Goal: Task Accomplishment & Management: Complete application form

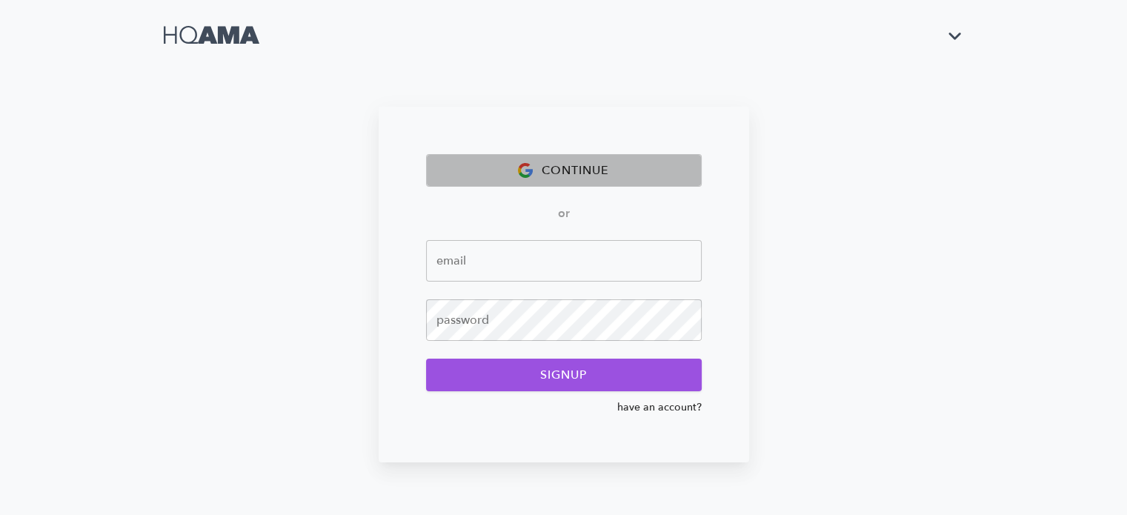
click at [619, 174] on span "continue" at bounding box center [563, 170] width 243 height 21
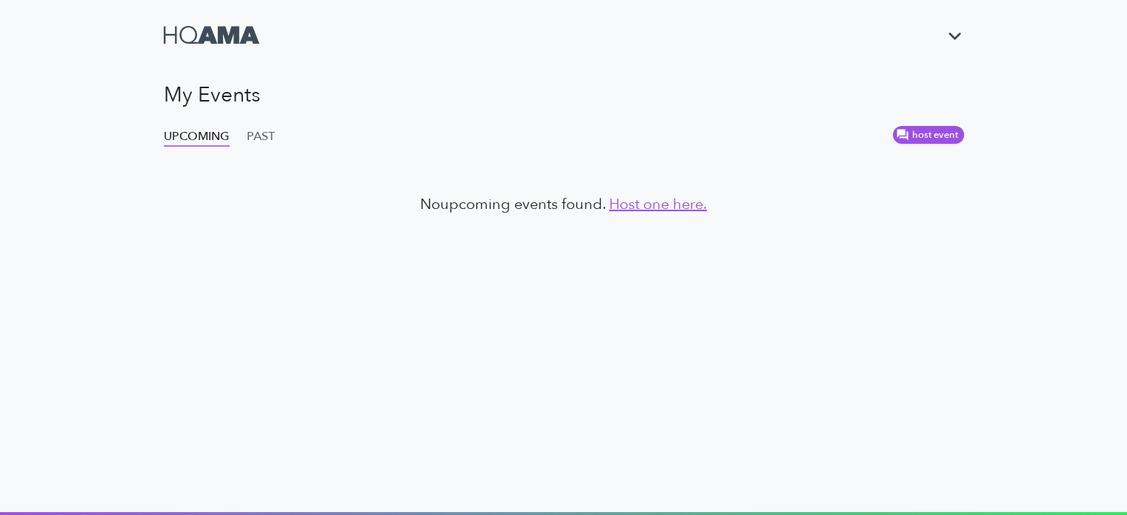
click at [649, 210] on link "Host one here." at bounding box center [658, 204] width 98 height 20
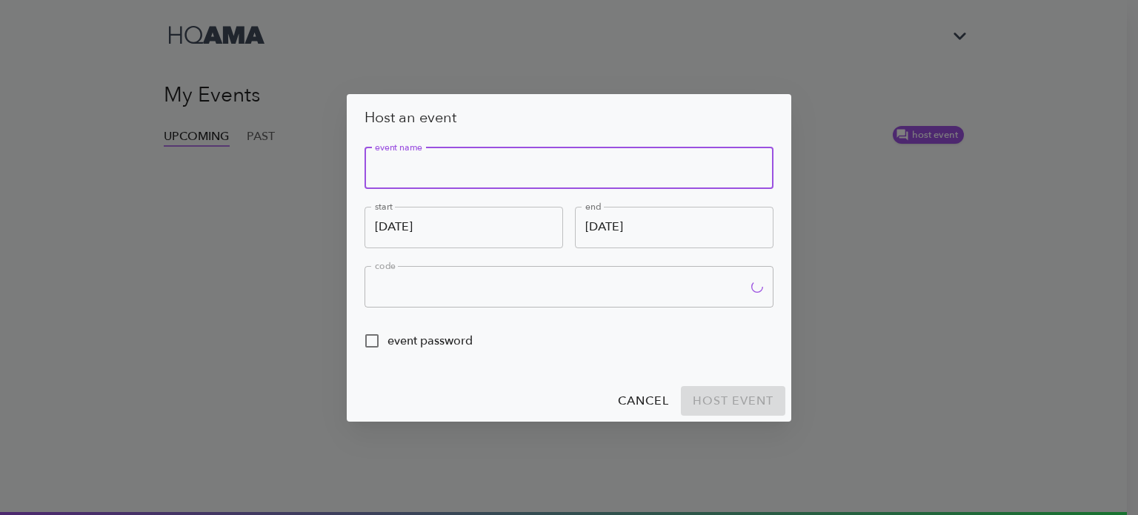
type input "XLPX"
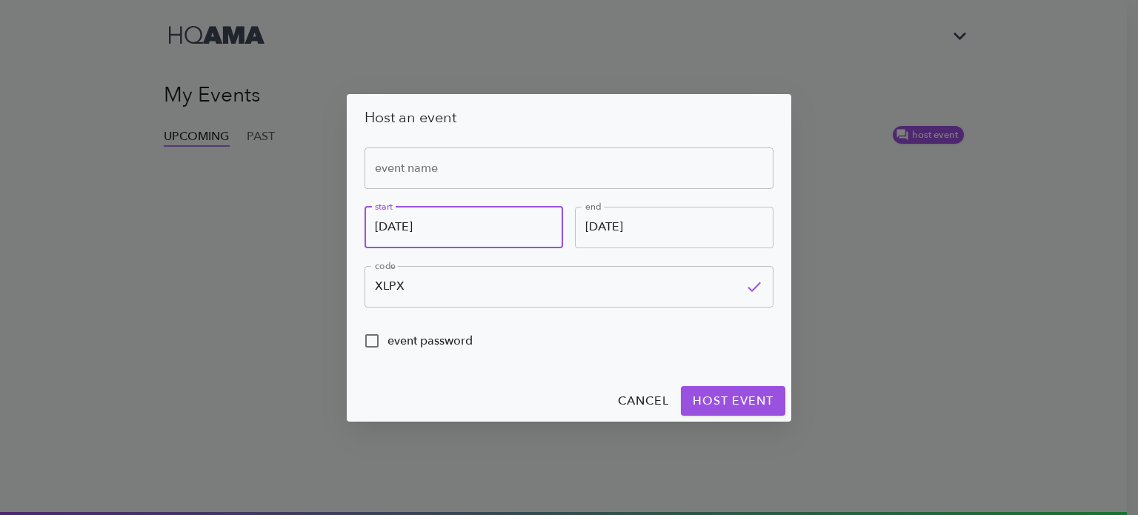
click at [504, 235] on input "[DATE]" at bounding box center [464, 228] width 199 height 42
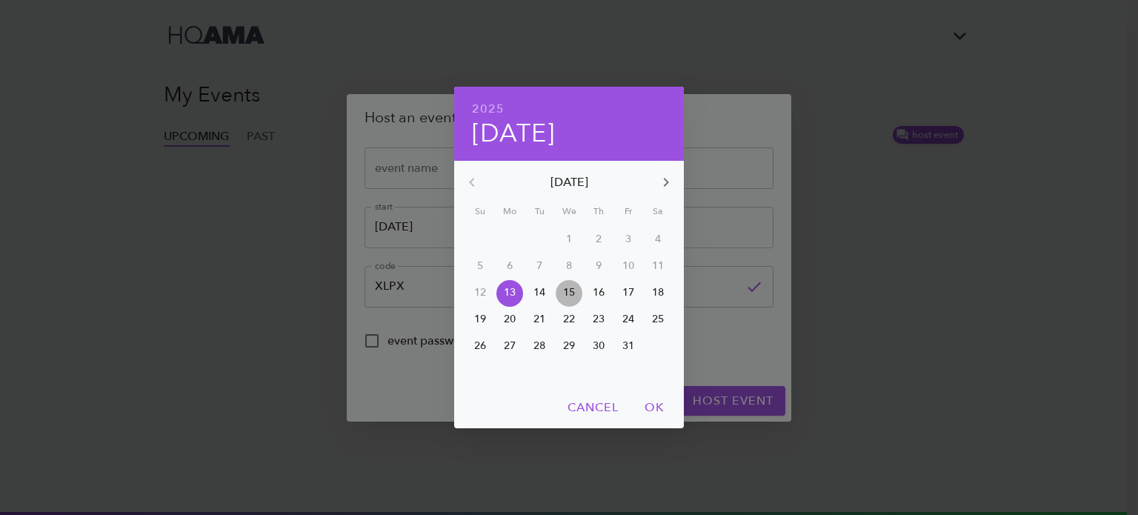
click at [570, 291] on p "15" at bounding box center [569, 292] width 12 height 15
type input "[DATE]"
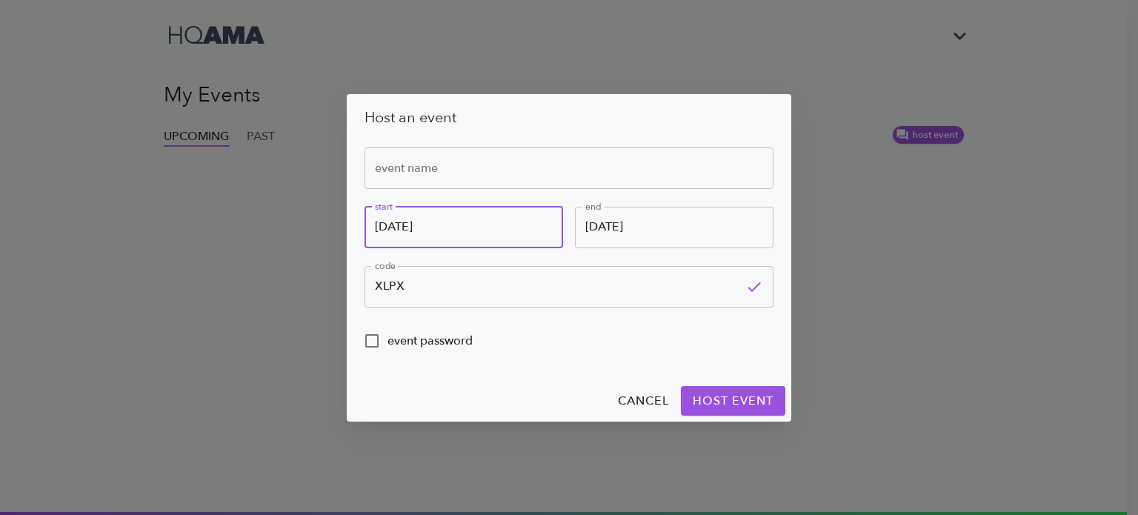
click at [519, 233] on input "[DATE]" at bounding box center [464, 228] width 199 height 42
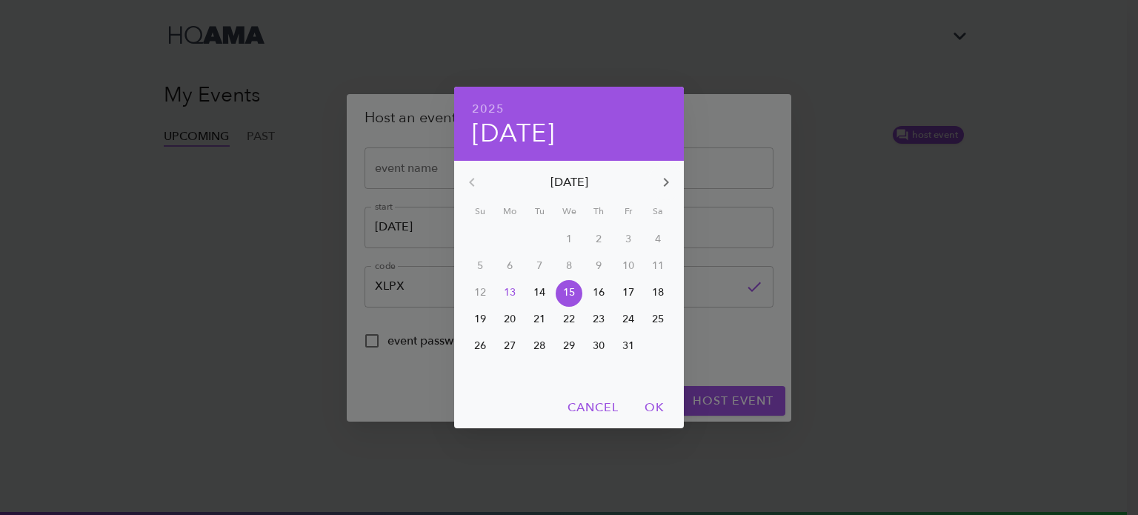
click at [644, 402] on span "OK" at bounding box center [655, 407] width 36 height 21
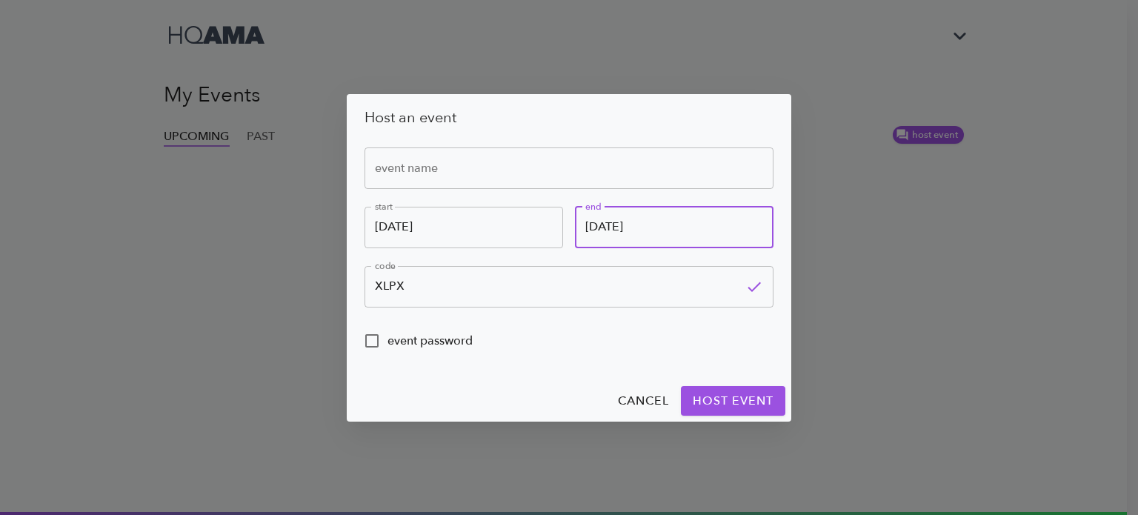
click at [645, 231] on input "[DATE]" at bounding box center [674, 228] width 199 height 42
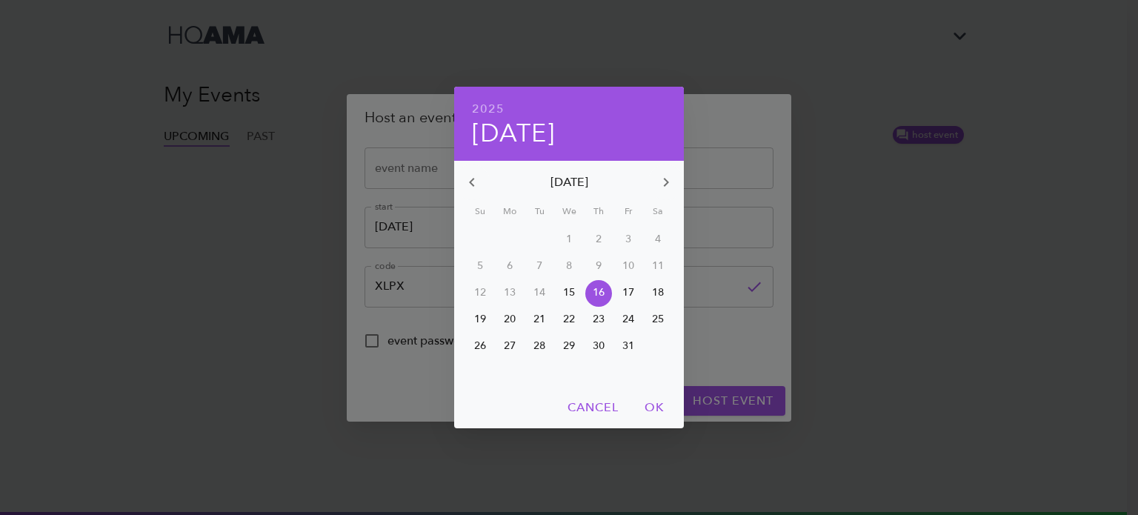
click at [646, 402] on span "OK" at bounding box center [655, 407] width 36 height 21
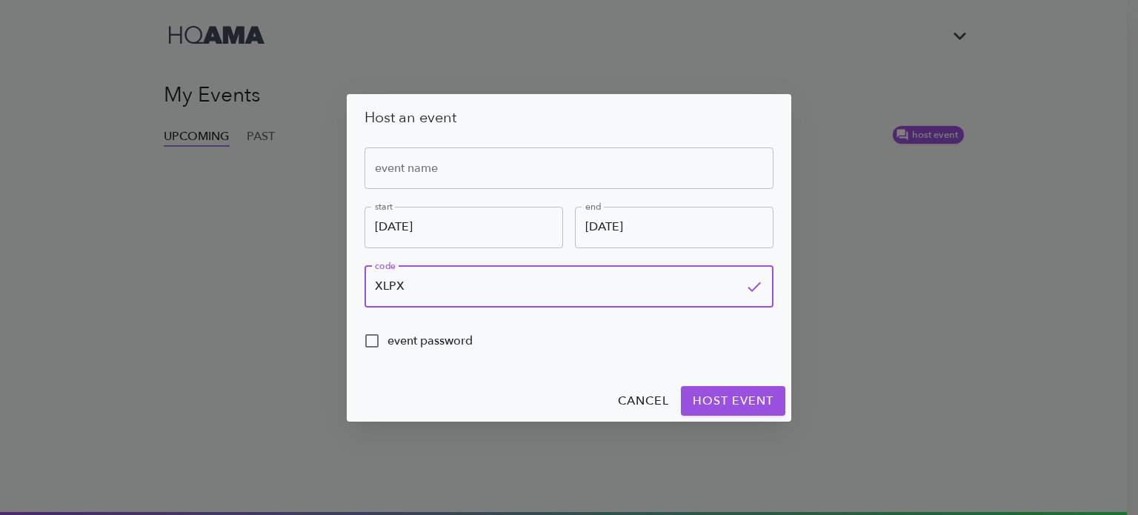
click at [533, 282] on input "XLPX" at bounding box center [552, 287] width 375 height 42
click at [572, 359] on div "event password" at bounding box center [569, 349] width 409 height 49
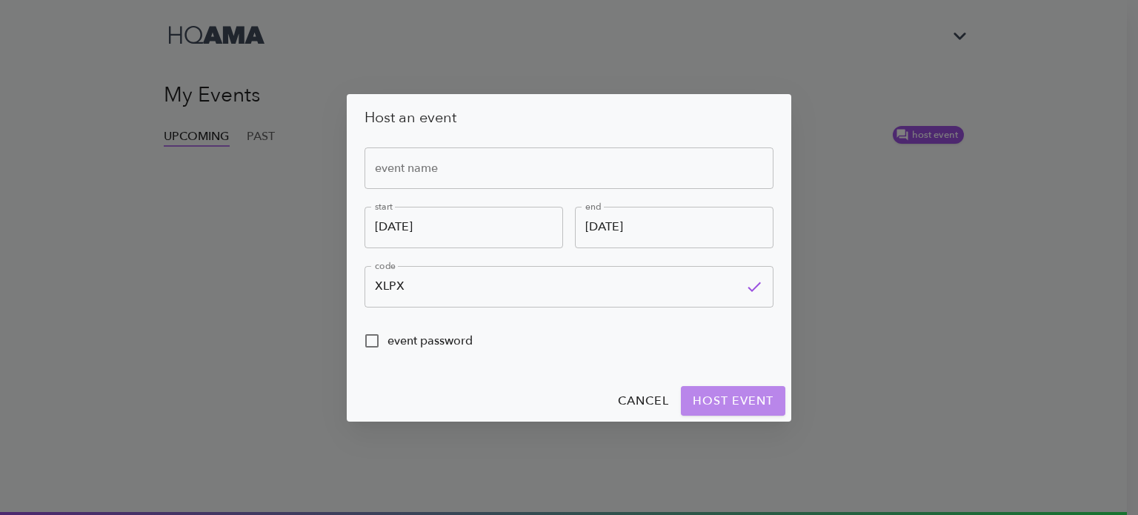
click at [704, 404] on span "host event" at bounding box center [733, 401] width 81 height 21
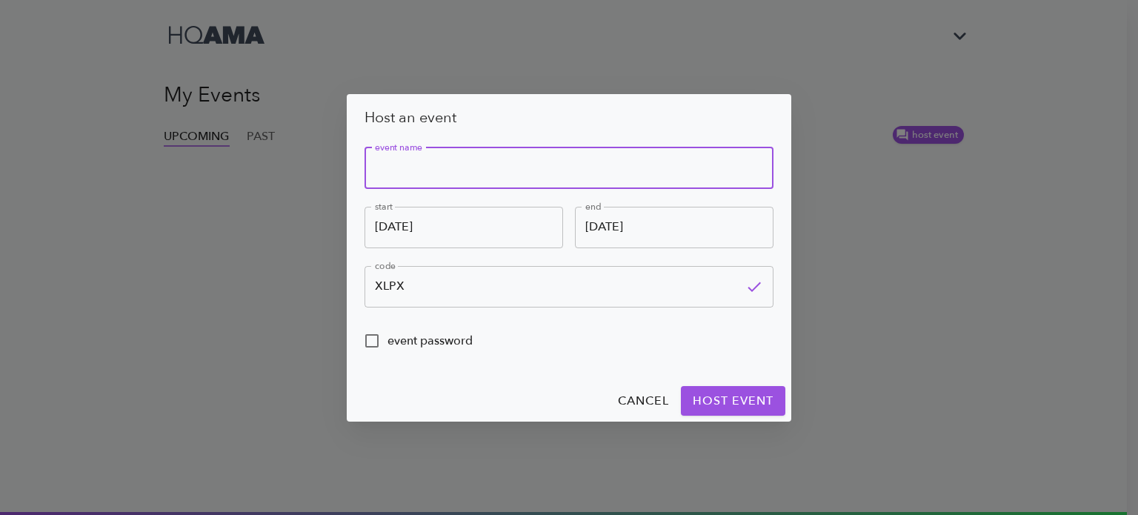
click at [561, 165] on input "text" at bounding box center [569, 168] width 409 height 42
type input "Preguntas para la Reunión General de Planta."
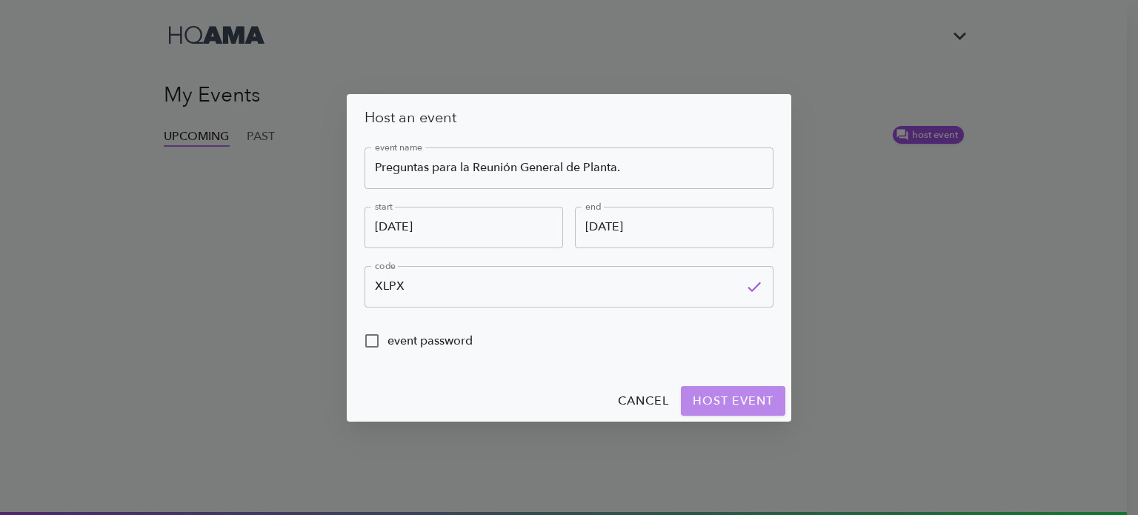
click at [726, 406] on span "host event" at bounding box center [733, 401] width 81 height 21
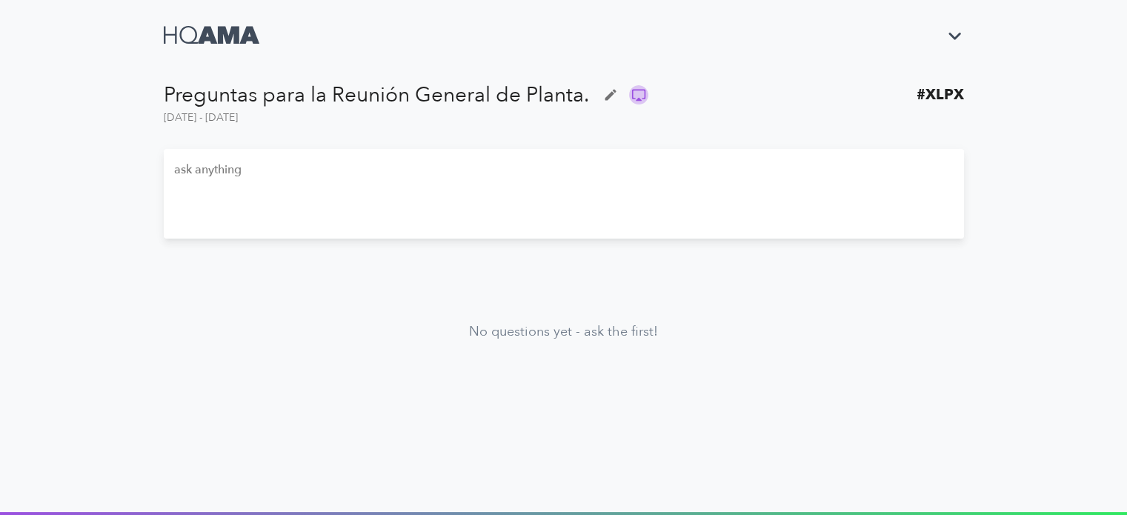
click at [634, 100] on icon at bounding box center [638, 94] width 15 height 15
click at [932, 40] on icon "button" at bounding box center [955, 36] width 26 height 26
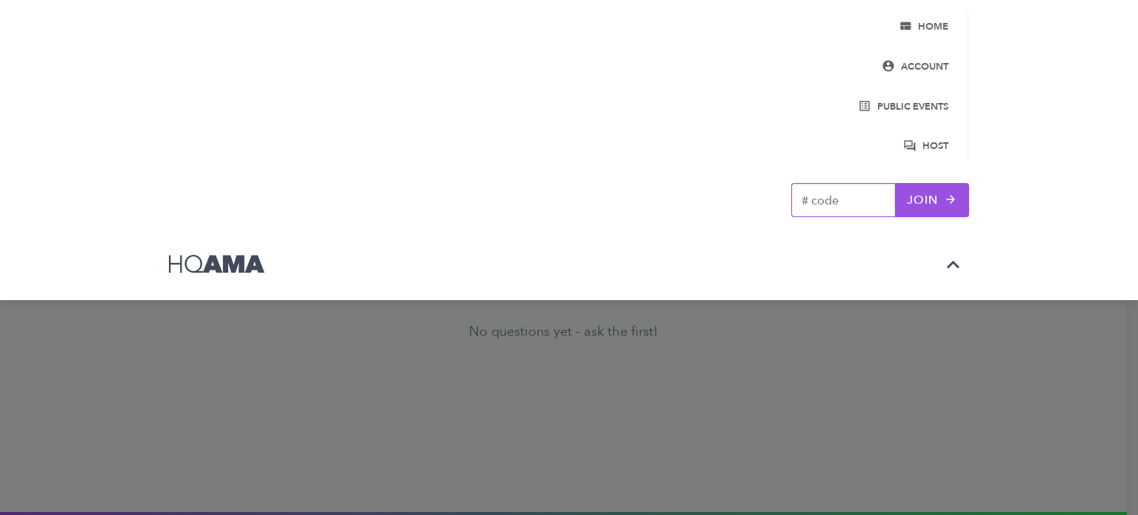
click at [860, 434] on div at bounding box center [569, 257] width 1138 height 515
